Goal: Check status: Check status

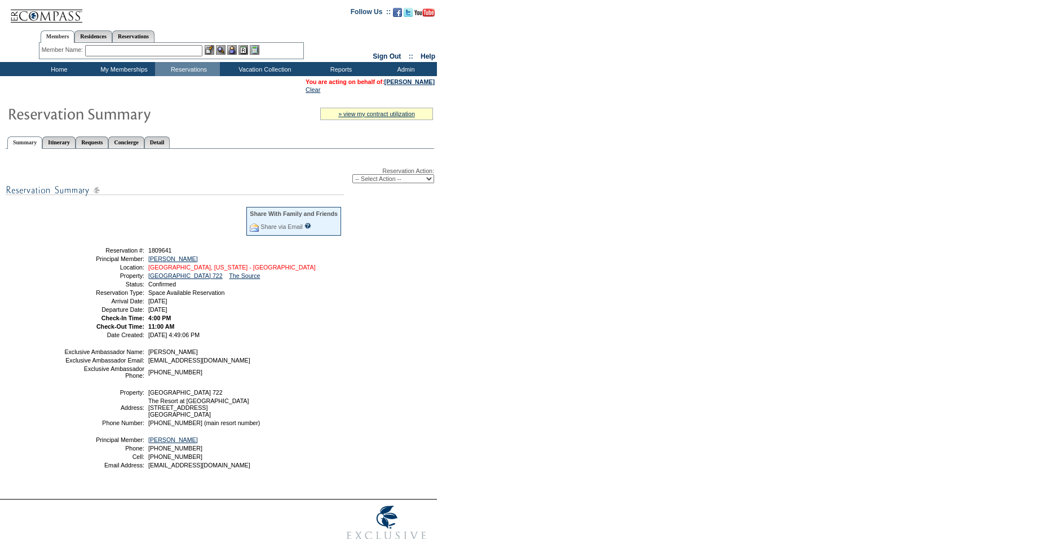
click at [175, 269] on link "Newport Beach, California - Pelican Hill Villas" at bounding box center [231, 267] width 167 height 7
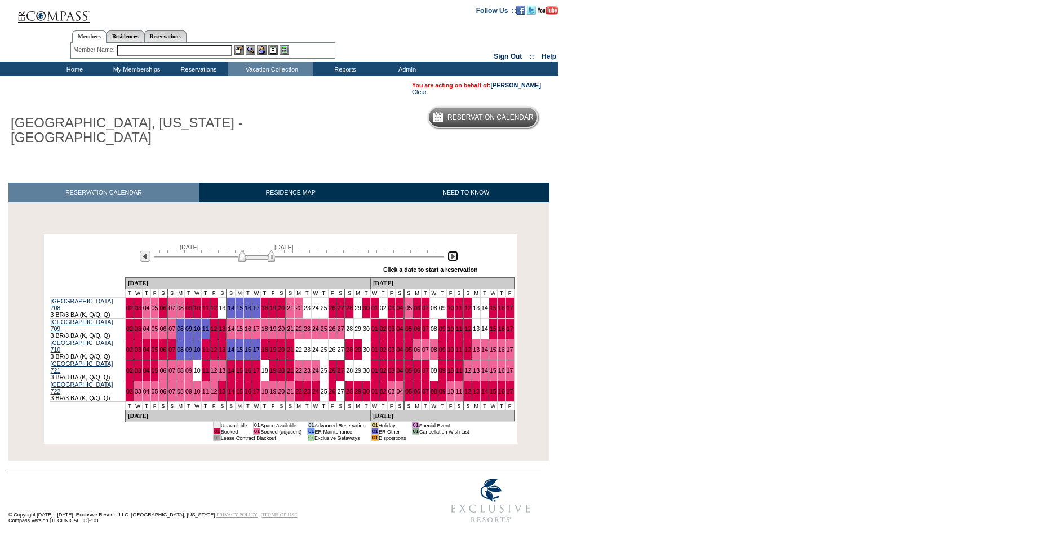
click at [450, 261] on img at bounding box center [453, 256] width 11 height 11
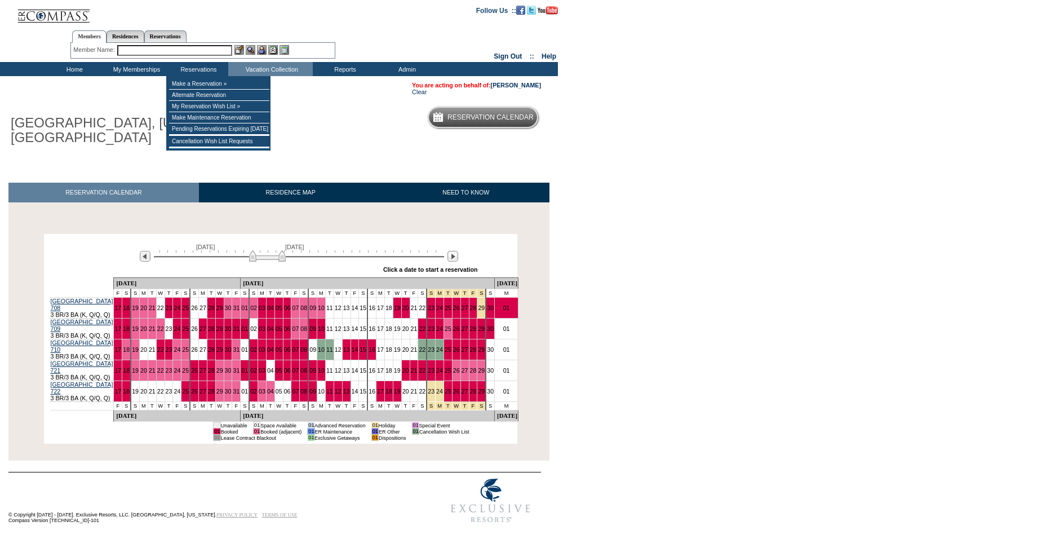
click at [152, 50] on input "text" at bounding box center [174, 50] width 115 height 11
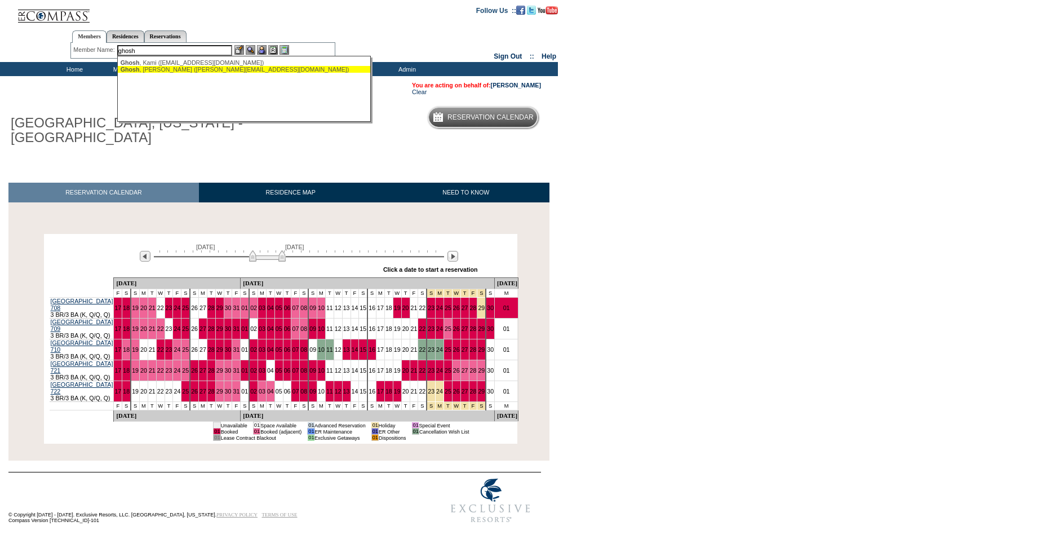
drag, startPoint x: 154, startPoint y: 70, endPoint x: 240, endPoint y: 55, distance: 87.0
click at [156, 70] on div "[PERSON_NAME] ([PERSON_NAME][EMAIL_ADDRESS][DOMAIN_NAME])" at bounding box center [245, 69] width 248 height 7
type input "[PERSON_NAME] ([PERSON_NAME][EMAIL_ADDRESS][DOMAIN_NAME])"
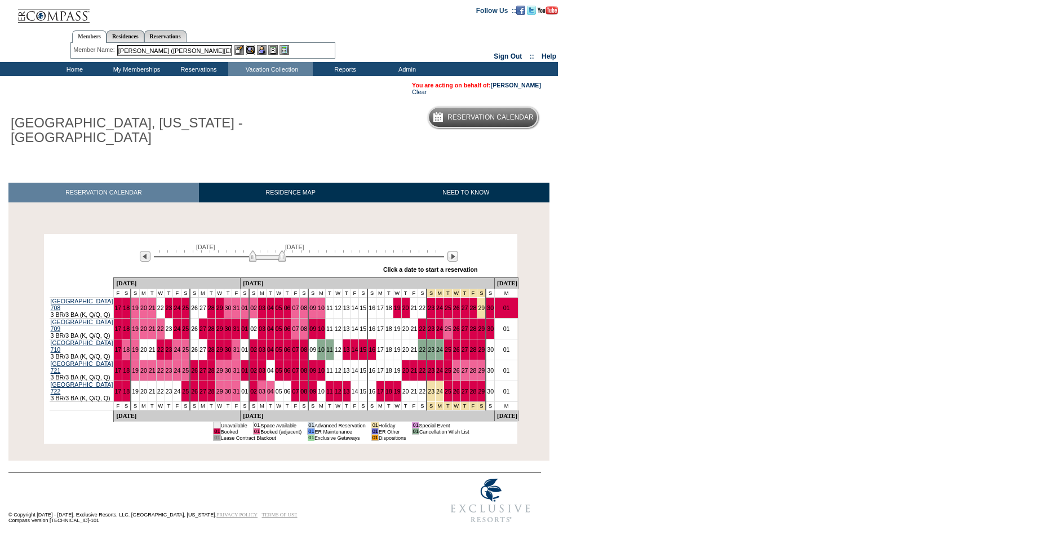
click at [251, 49] on img at bounding box center [251, 50] width 10 height 10
